Goal: Task Accomplishment & Management: Manage account settings

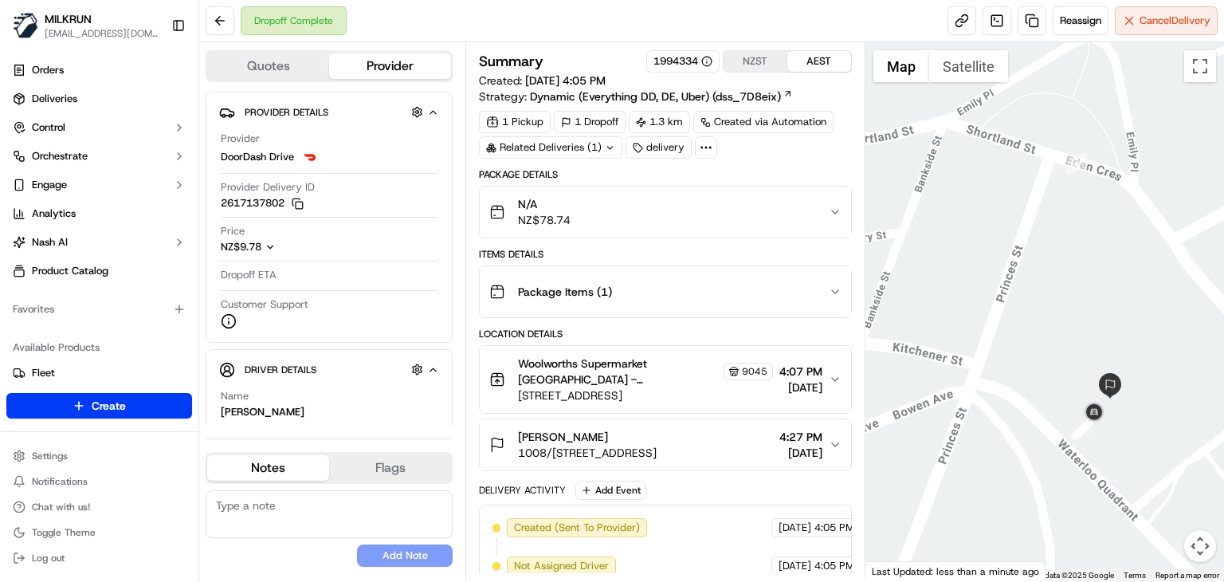
scroll to position [316, 0]
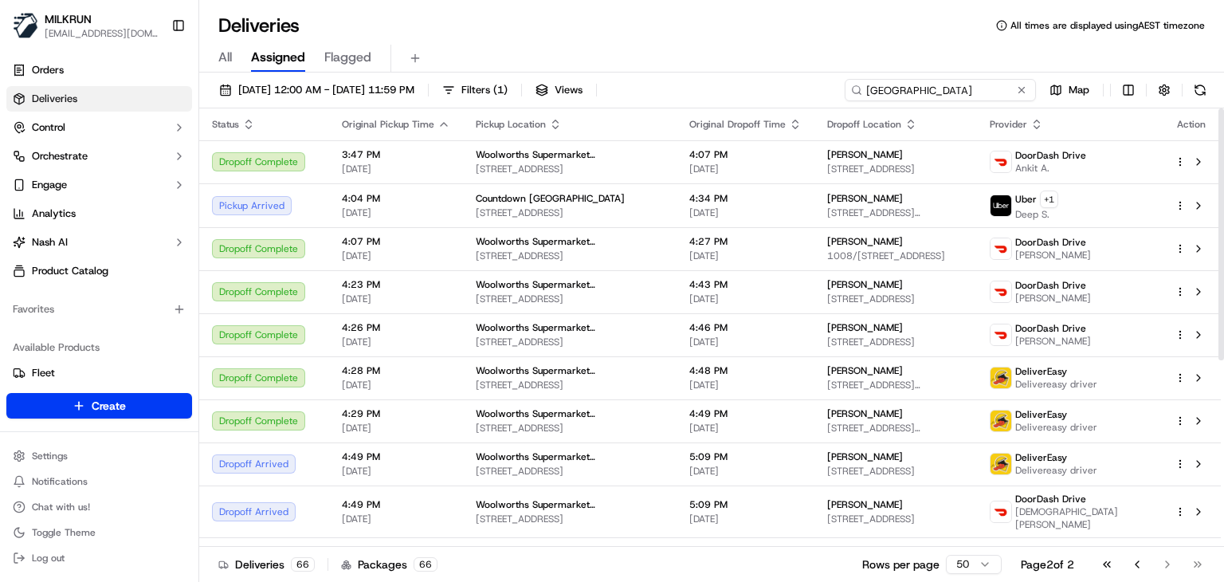
click at [994, 85] on input "[GEOGRAPHIC_DATA]" at bounding box center [940, 90] width 191 height 22
click at [994, 85] on input "Auckland City" at bounding box center [940, 90] width 191 height 22
paste input "Mt Wellington"
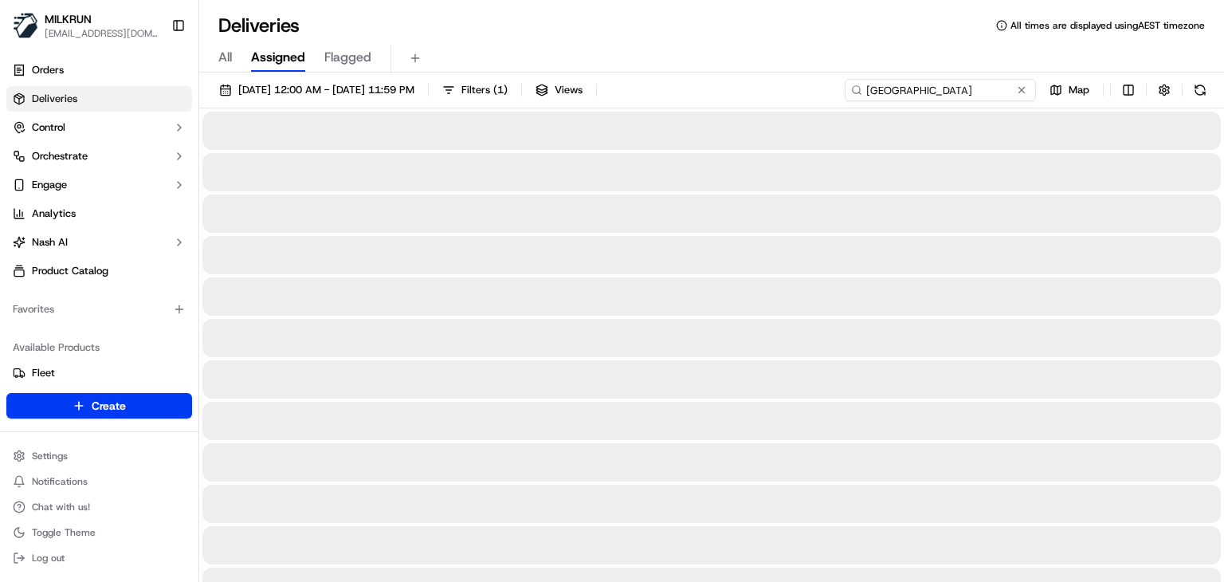
type input "Mt Wellington"
click at [830, 58] on div "All Assigned Flagged" at bounding box center [711, 59] width 1025 height 28
click at [816, 58] on div "All Assigned Flagged" at bounding box center [711, 59] width 1025 height 28
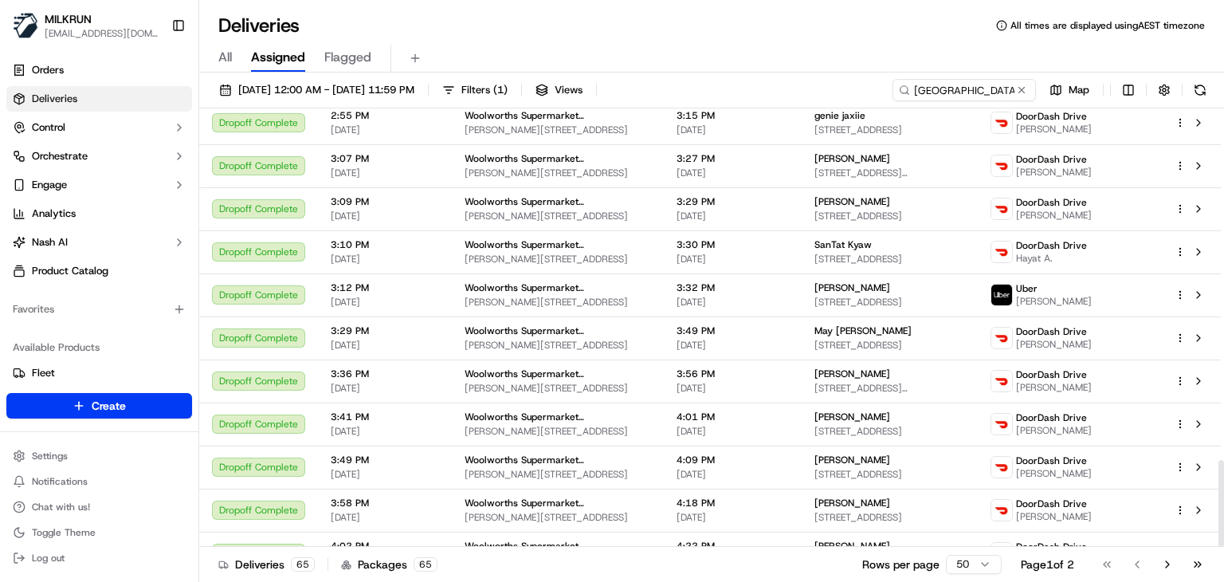
scroll to position [1779, 0]
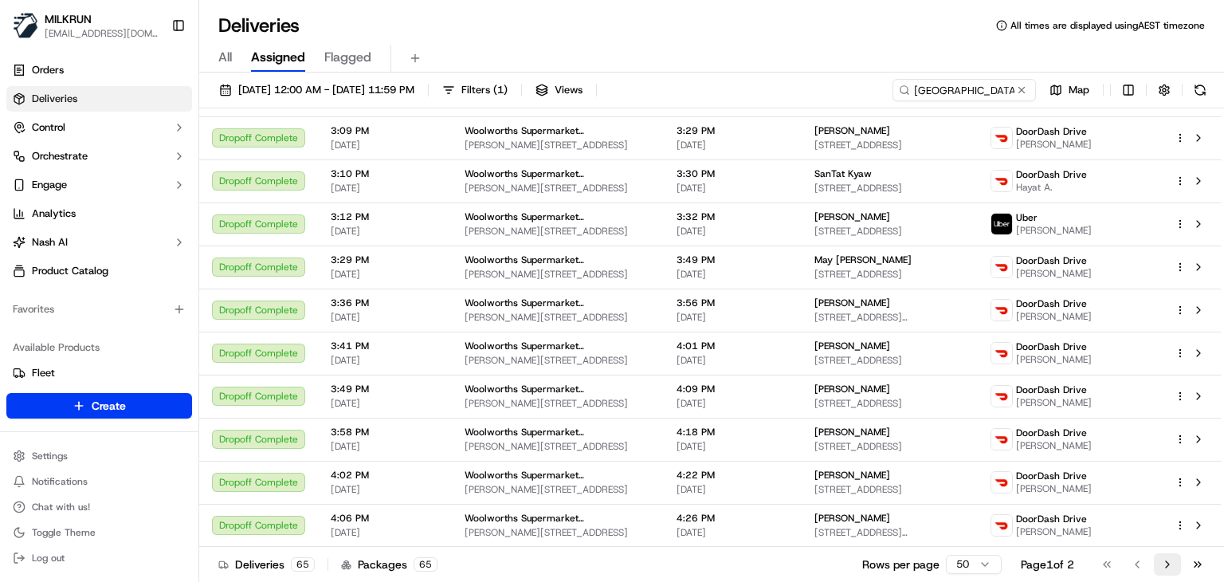
click at [1173, 566] on button "Go to next page" at bounding box center [1167, 564] width 27 height 22
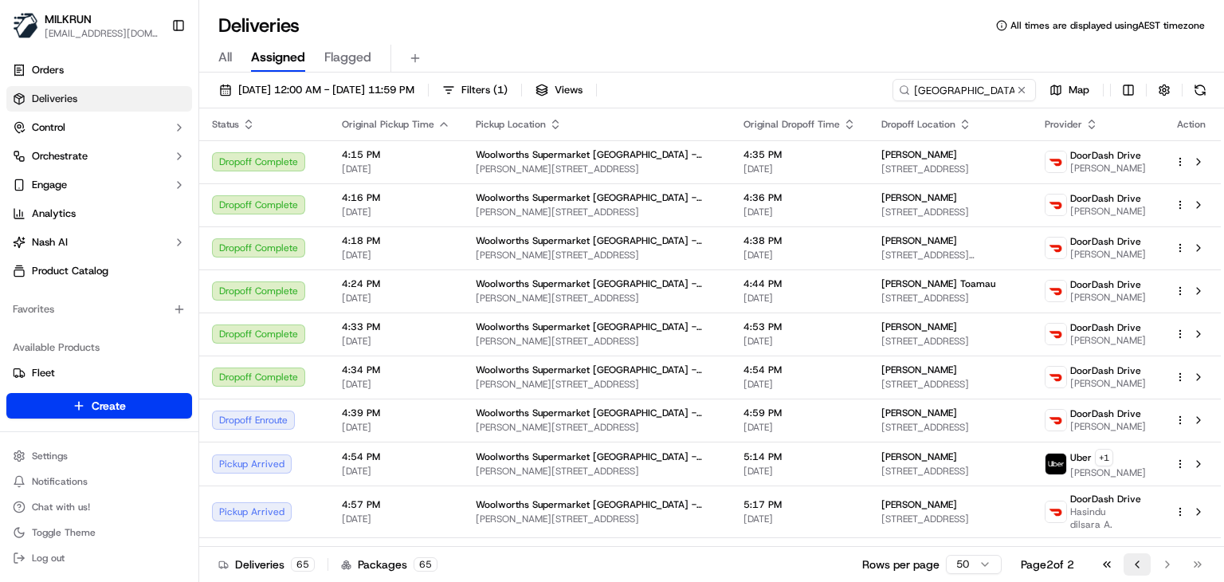
click at [1131, 568] on button "Go to previous page" at bounding box center [1136, 564] width 27 height 22
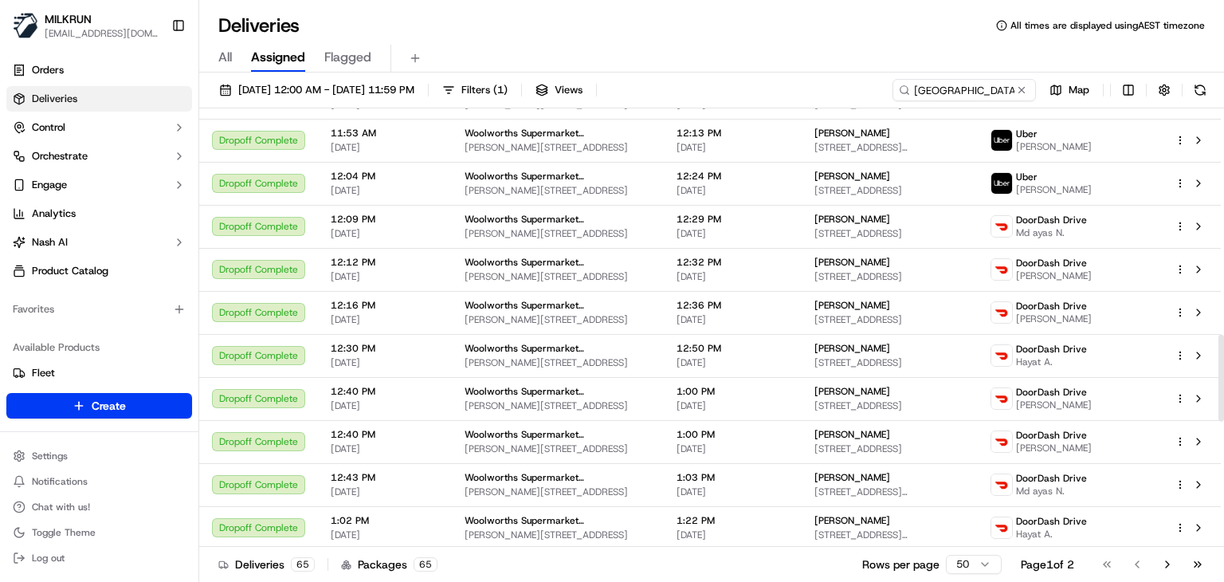
scroll to position [1779, 0]
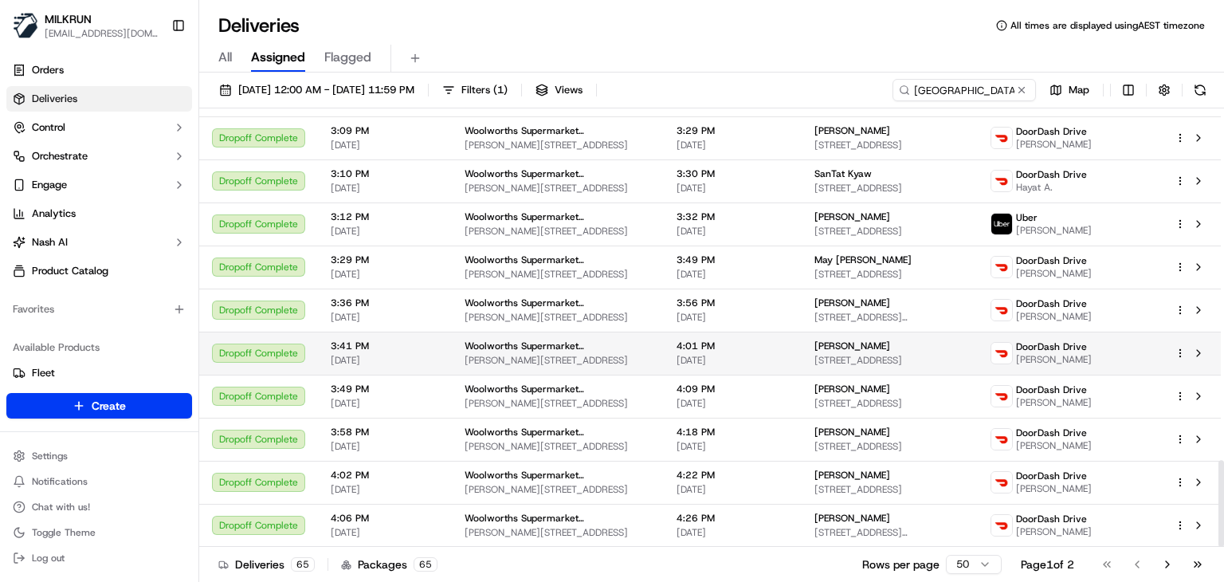
click at [882, 347] on div "George Smith" at bounding box center [889, 345] width 151 height 13
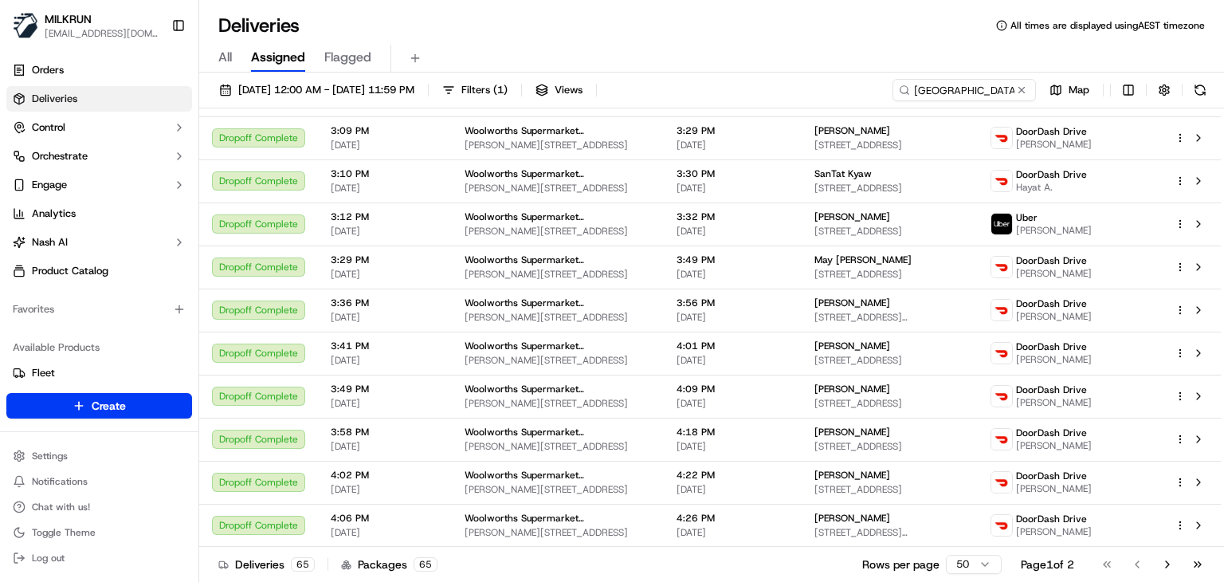
click at [664, 50] on div "All Assigned Flagged" at bounding box center [711, 59] width 1025 height 28
click at [1166, 559] on button "Go to next page" at bounding box center [1167, 564] width 27 height 22
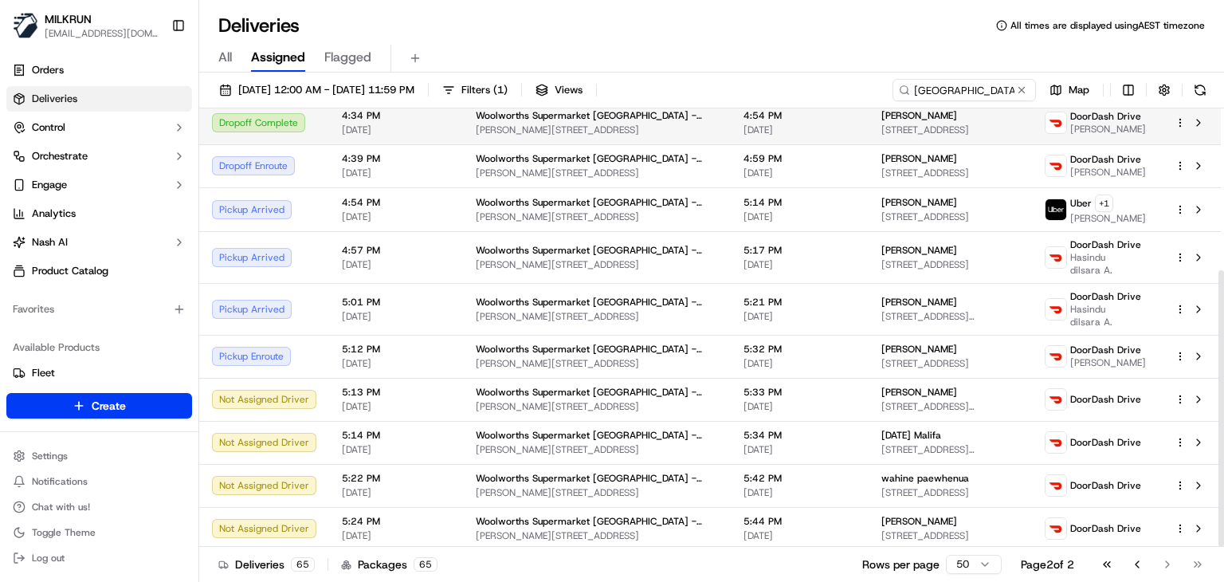
scroll to position [257, 0]
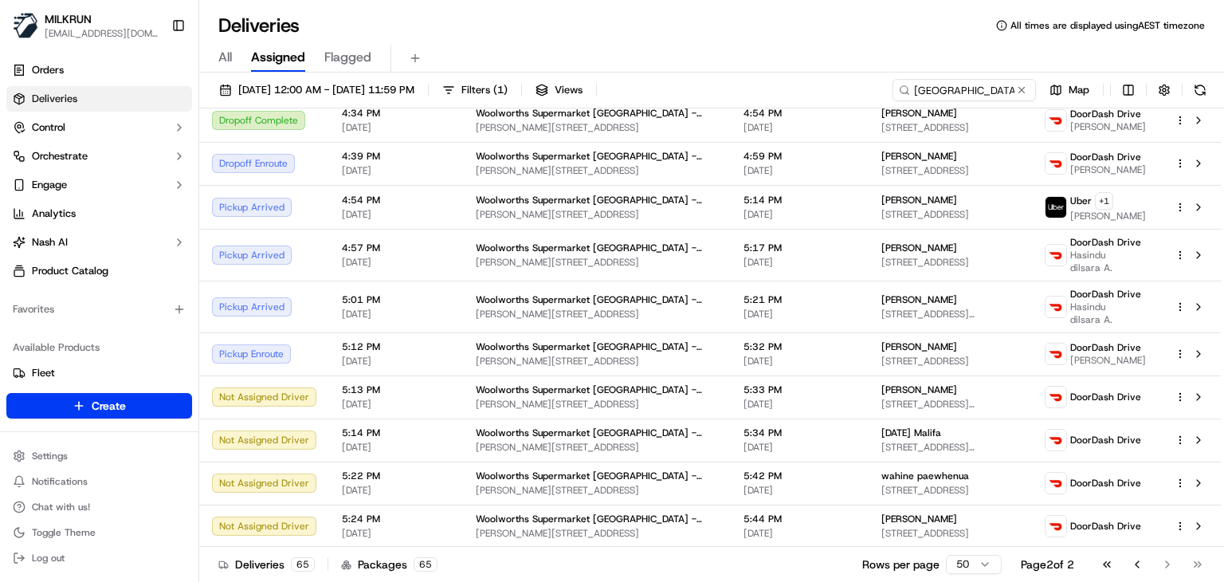
click at [612, 11] on div "Deliveries All times are displayed using AEST timezone All Assigned Flagged 16/…" at bounding box center [711, 291] width 1025 height 582
click at [821, 561] on div "Deliveries 66 Packages 66 Rows per page 50 Page 2 of 2 Go to first page Go to p…" at bounding box center [711, 564] width 1025 height 36
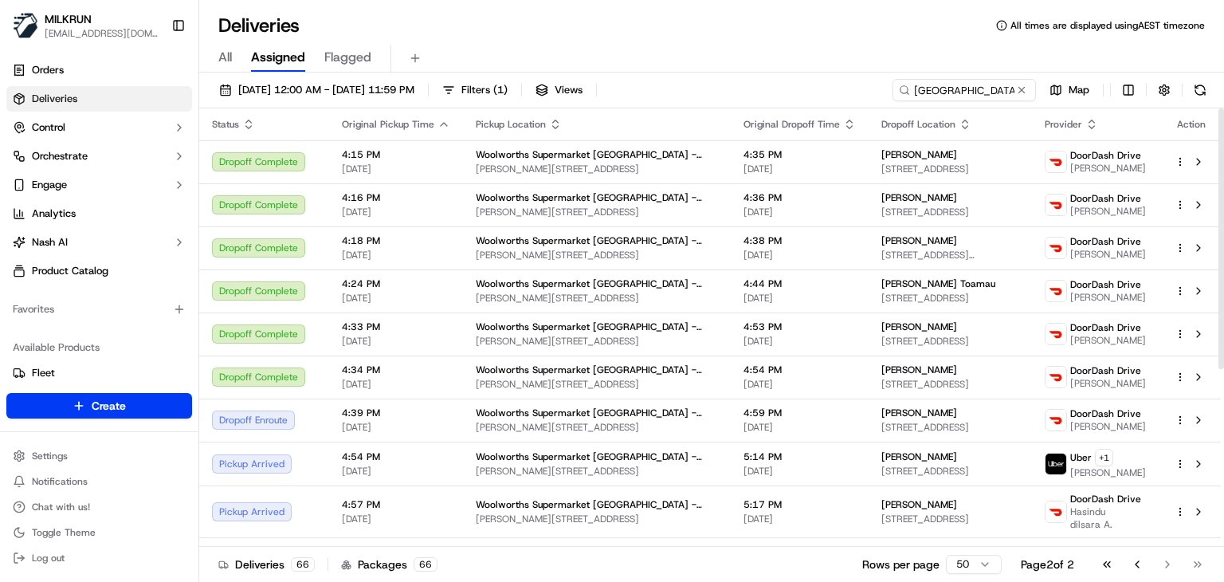
scroll to position [300, 0]
